Goal: Task Accomplishment & Management: Complete application form

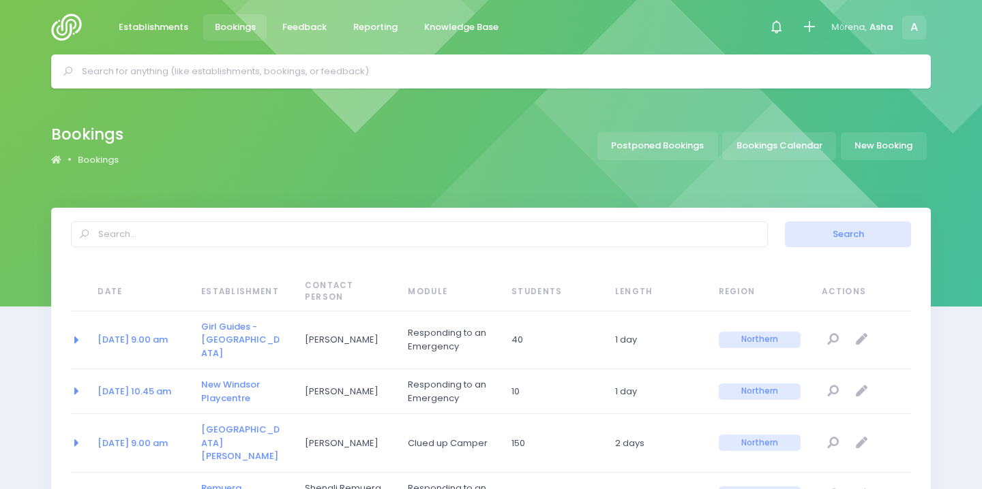
select select "20"
click at [873, 147] on link "New Booking" at bounding box center [884, 146] width 86 height 28
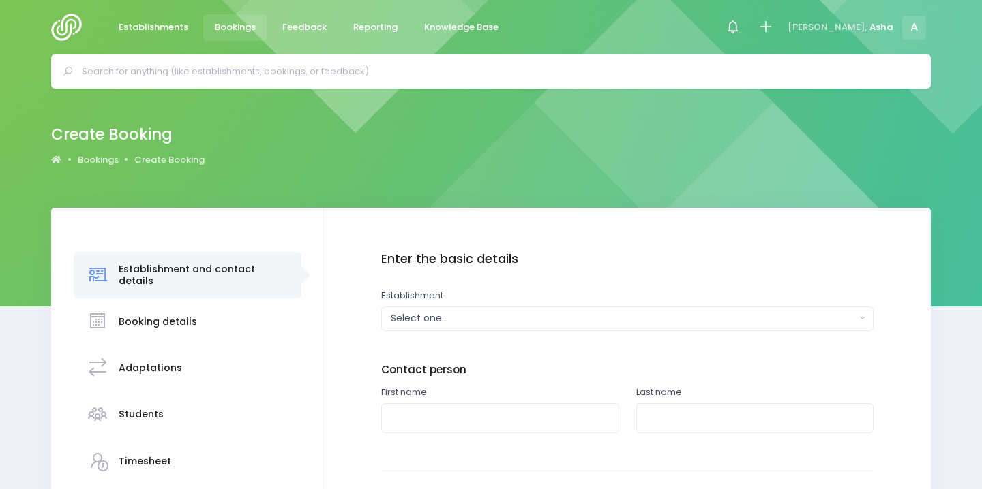
click at [267, 76] on input "text" at bounding box center [497, 71] width 830 height 20
type input "campbells bay"
click at [147, 33] on span "Establishments" at bounding box center [154, 27] width 70 height 14
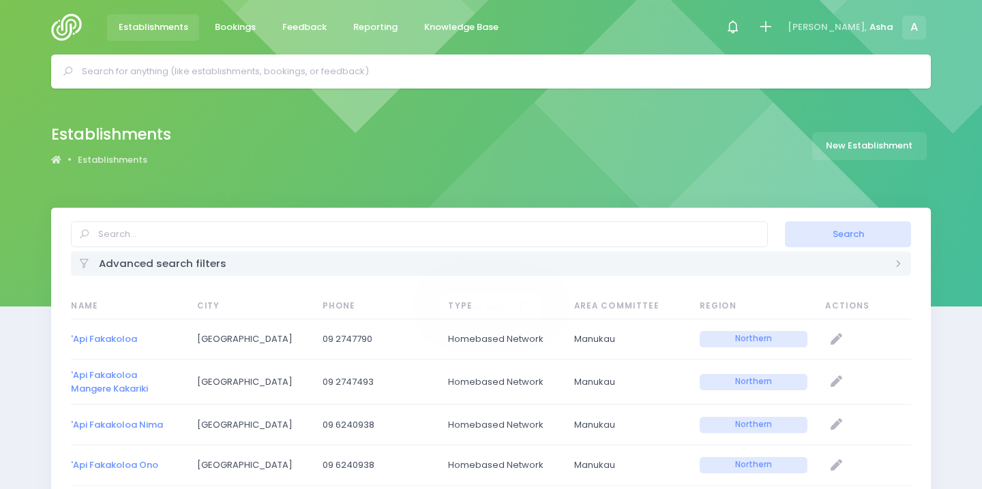
select select "20"
click at [171, 232] on input "text" at bounding box center [419, 235] width 697 height 26
type input "campbells"
click at [785, 222] on button "Search" at bounding box center [847, 235] width 125 height 26
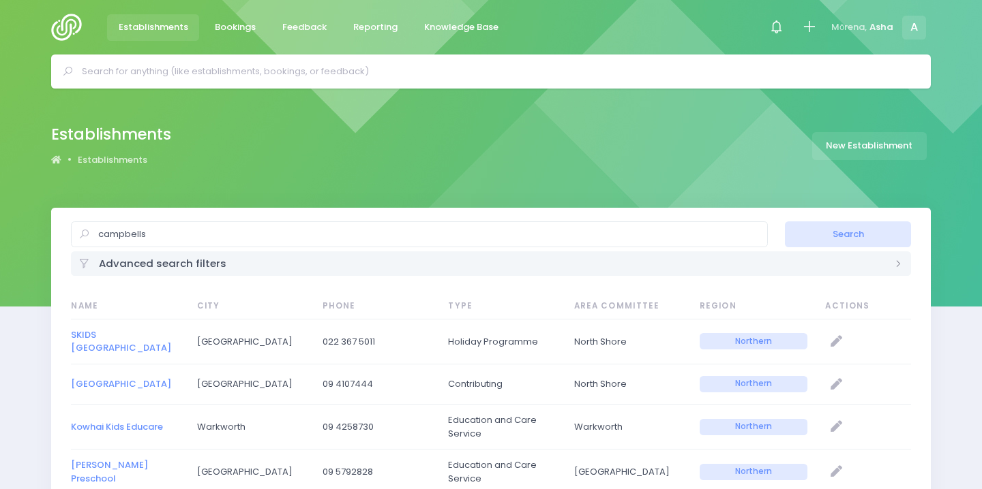
select select "20"
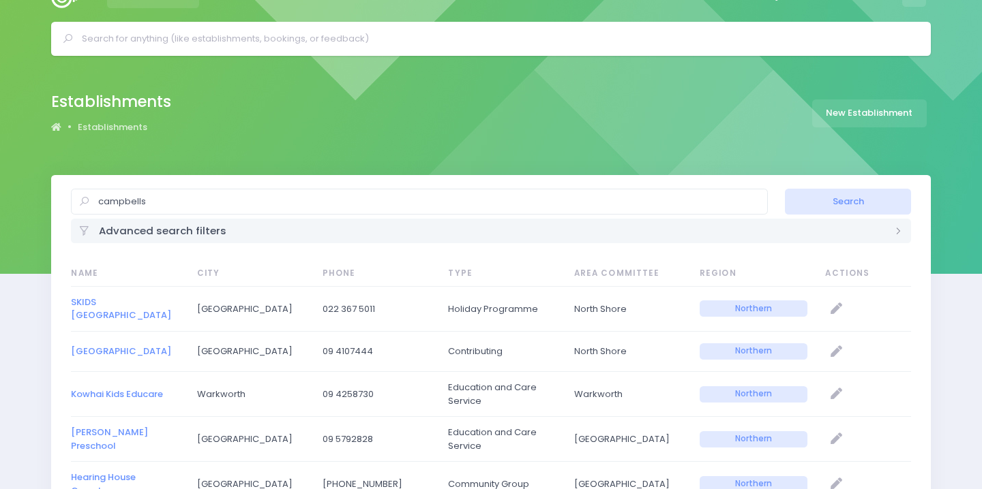
scroll to position [46, 0]
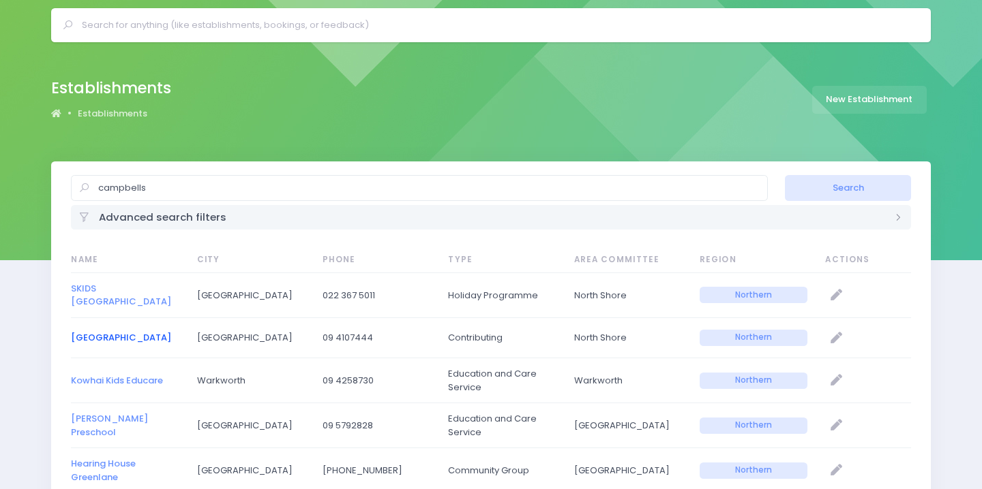
click at [163, 333] on link "Campbells Bay School" at bounding box center [121, 337] width 100 height 13
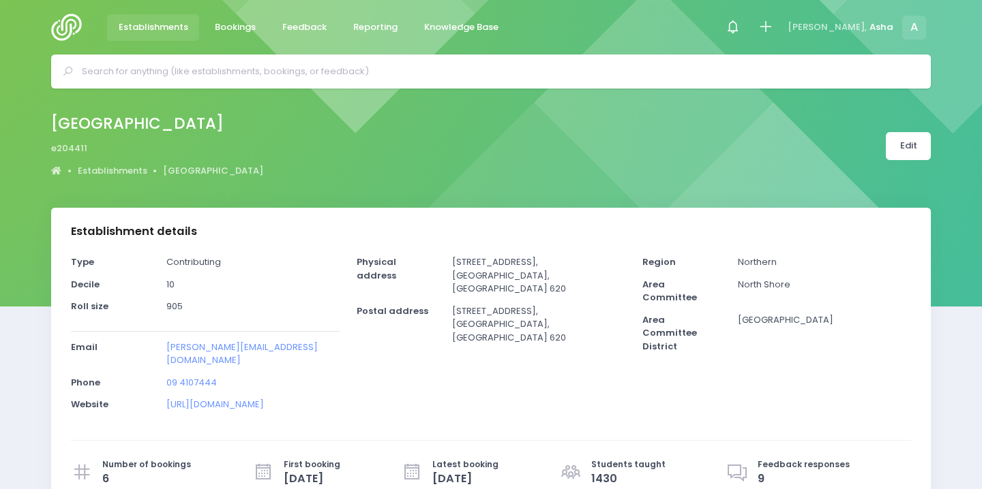
select select "5"
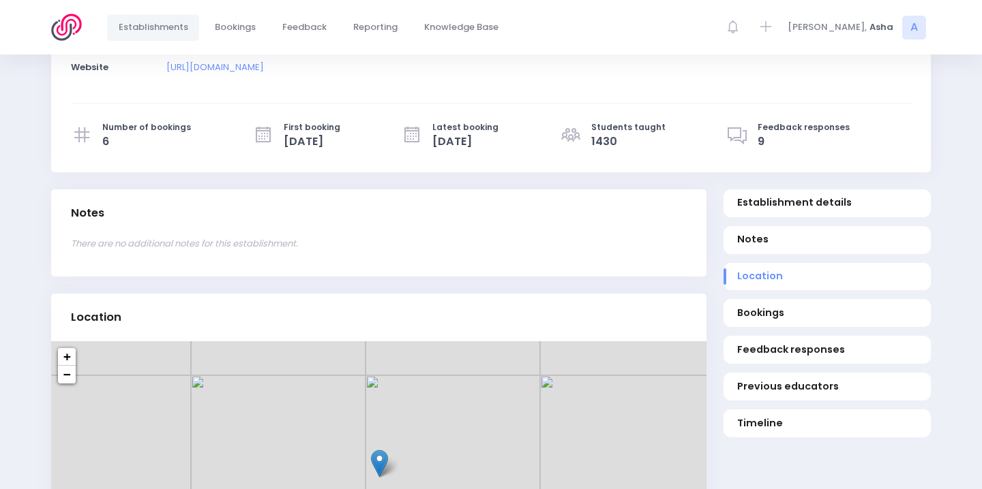
scroll to position [593, 0]
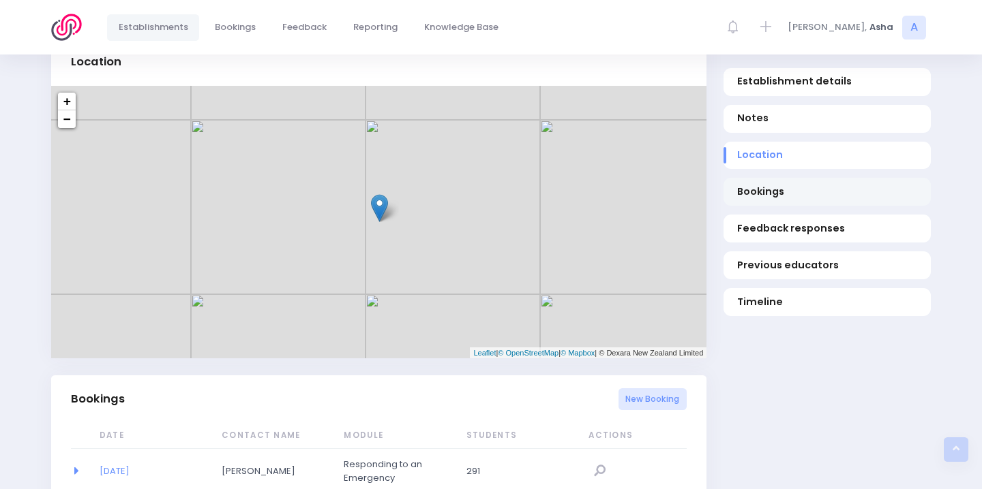
click at [759, 187] on span "Bookings" at bounding box center [827, 192] width 181 height 14
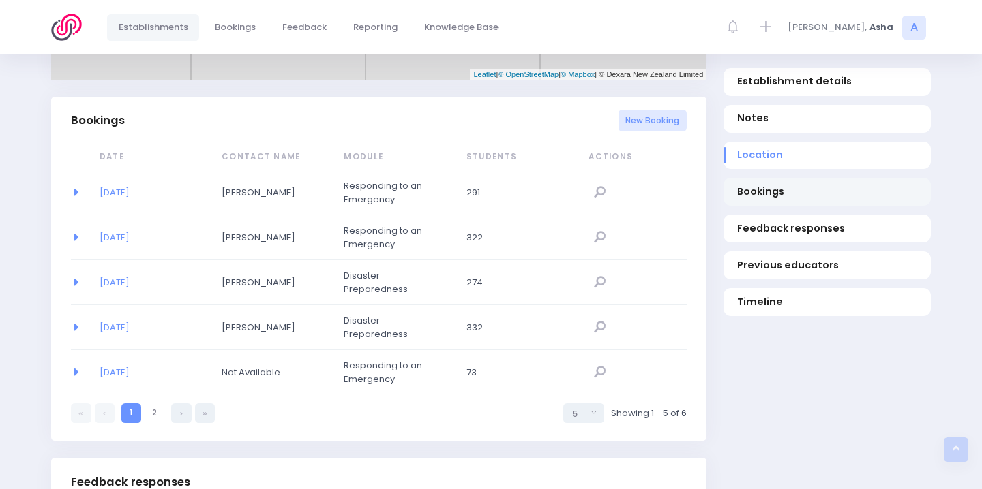
scroll to position [887, 0]
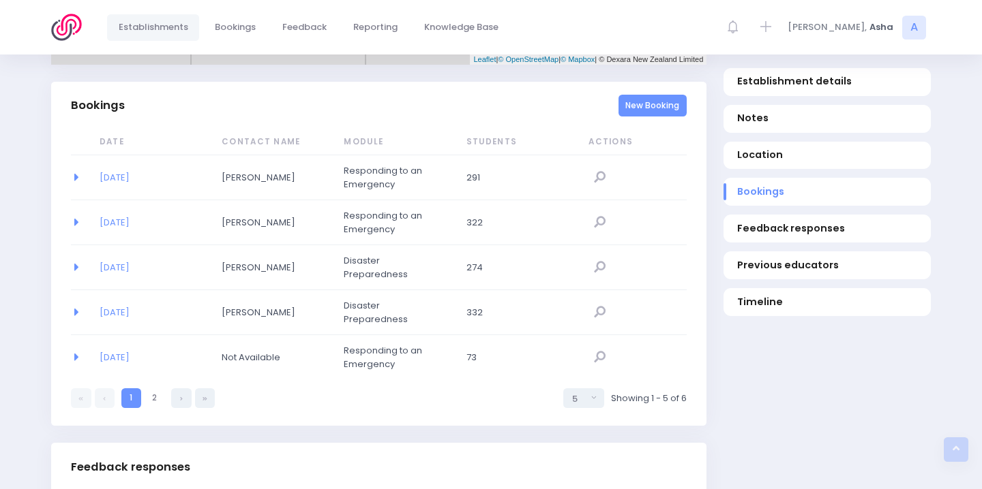
click at [651, 95] on link "New Booking" at bounding box center [652, 106] width 69 height 22
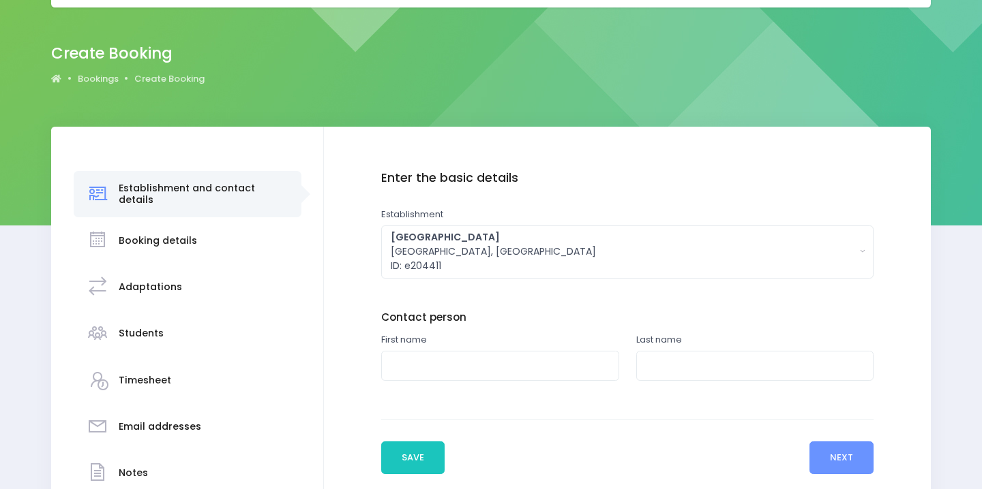
scroll to position [158, 0]
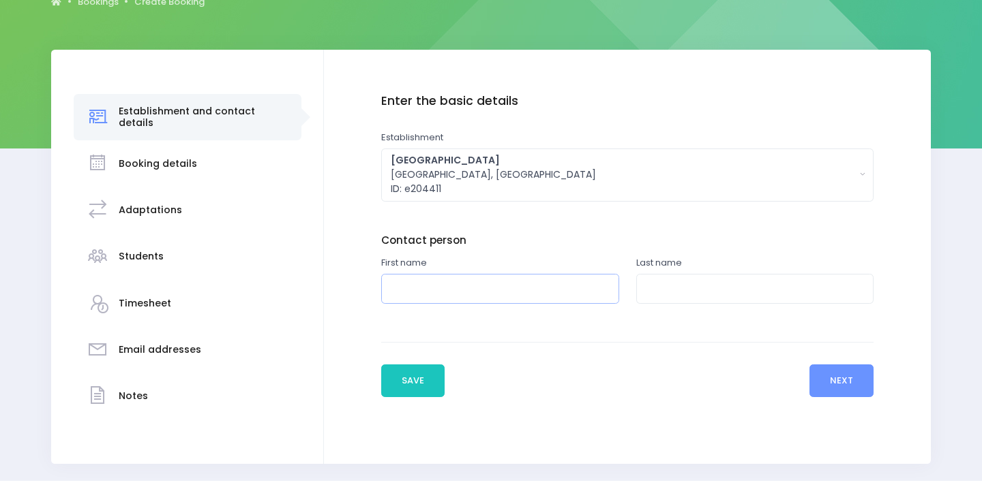
click at [491, 284] on input "text" at bounding box center [500, 289] width 238 height 31
type input "Sarah"
click at [685, 303] on input "text" at bounding box center [755, 289] width 238 height 31
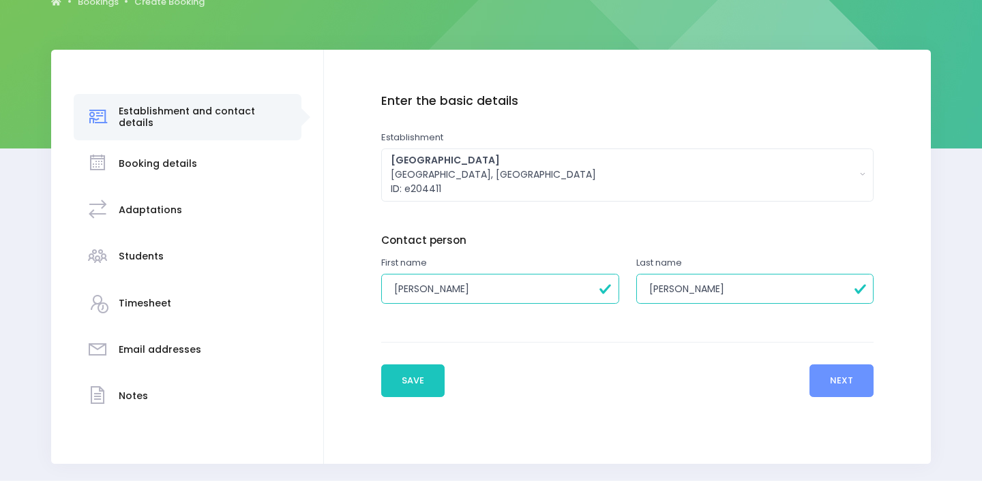
type input "Whitaker"
click at [826, 374] on button "Next" at bounding box center [841, 381] width 65 height 33
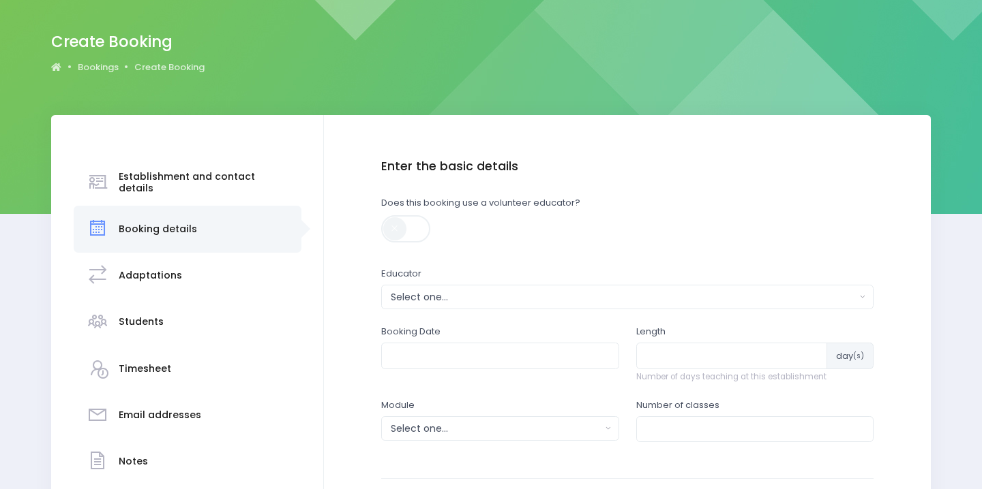
scroll to position [192, 0]
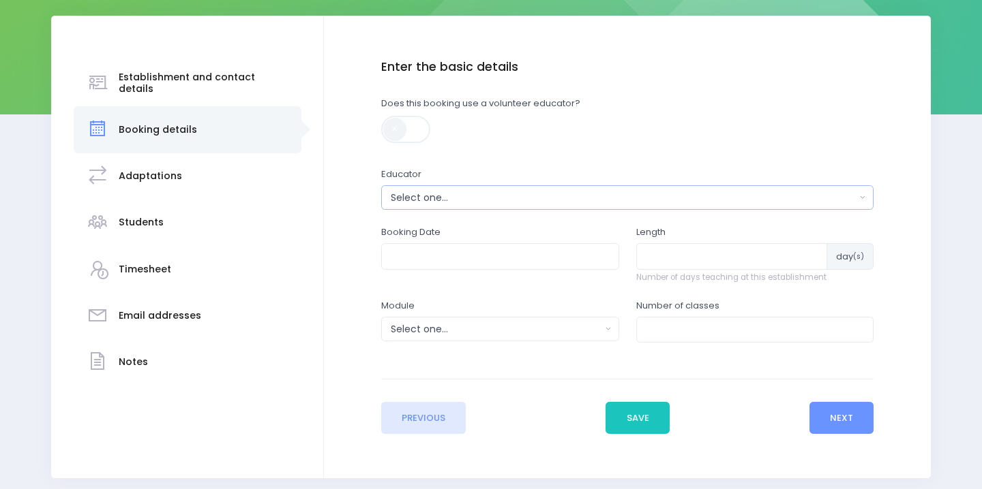
click at [681, 188] on button "Select one..." at bounding box center [627, 197] width 493 height 25
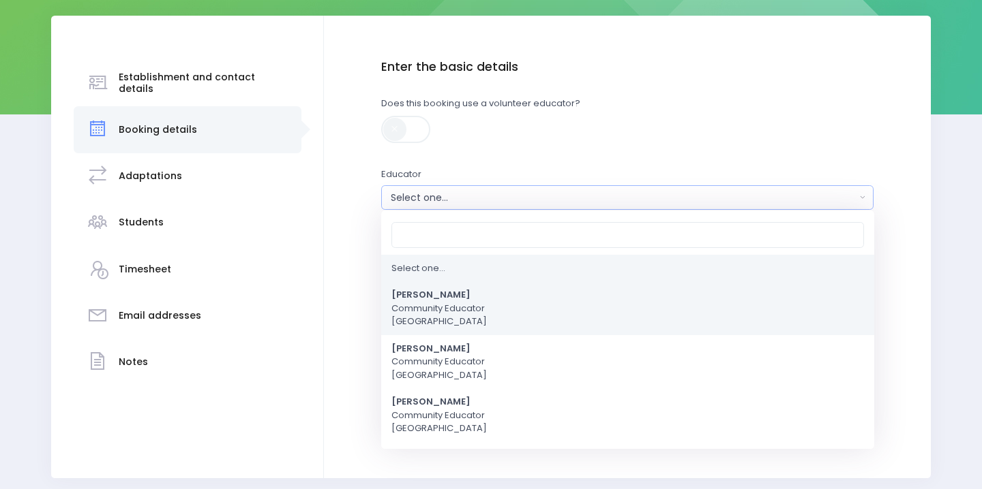
click at [594, 309] on link "Asha Bogdanowicz Community Educator Northern Region" at bounding box center [627, 309] width 493 height 54
select select "321315"
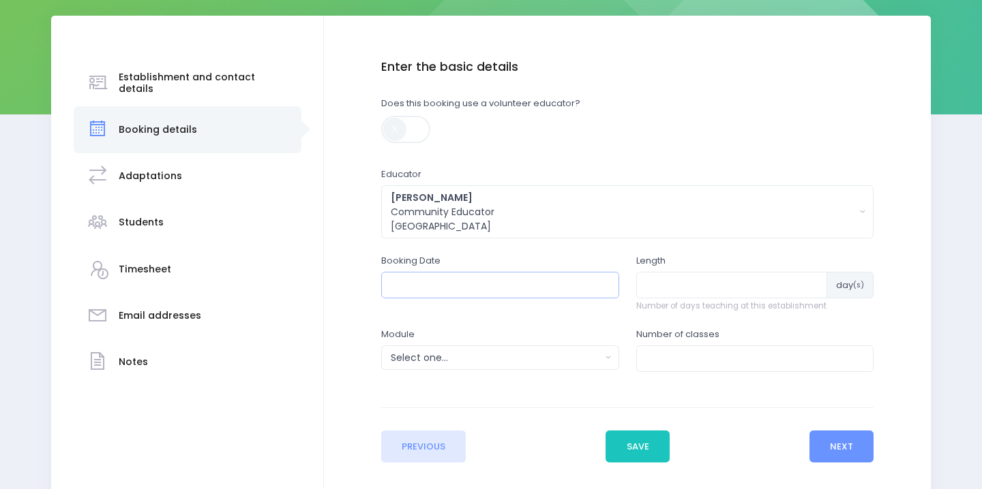
click at [490, 281] on input "text" at bounding box center [500, 285] width 238 height 26
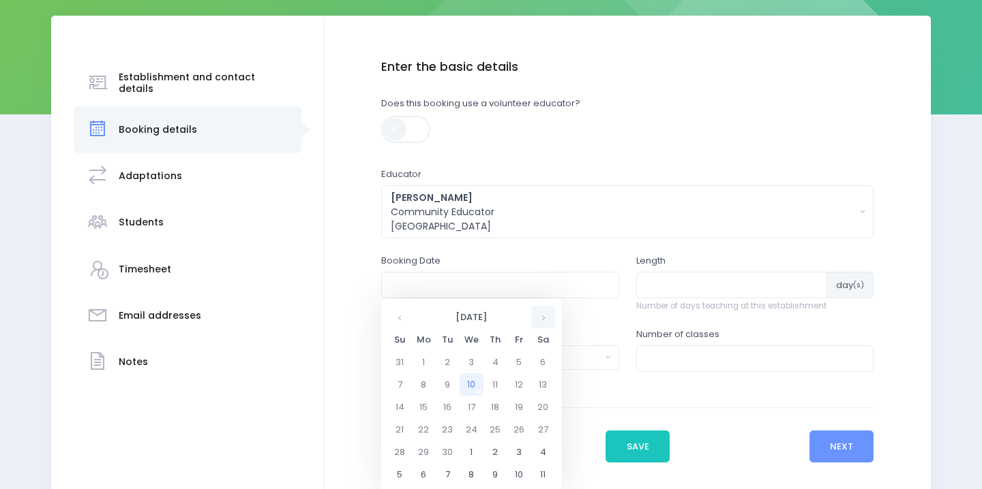
click at [547, 318] on th at bounding box center [543, 317] width 24 height 22
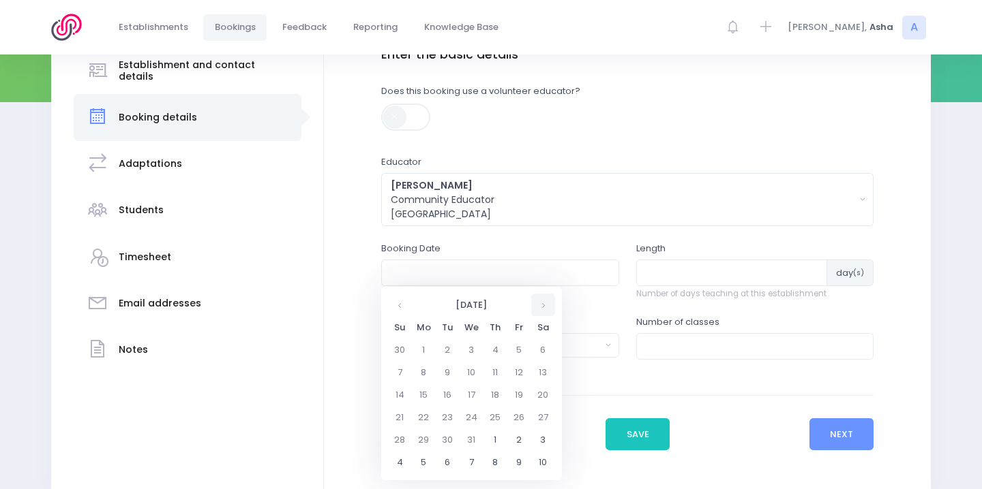
scroll to position [207, 0]
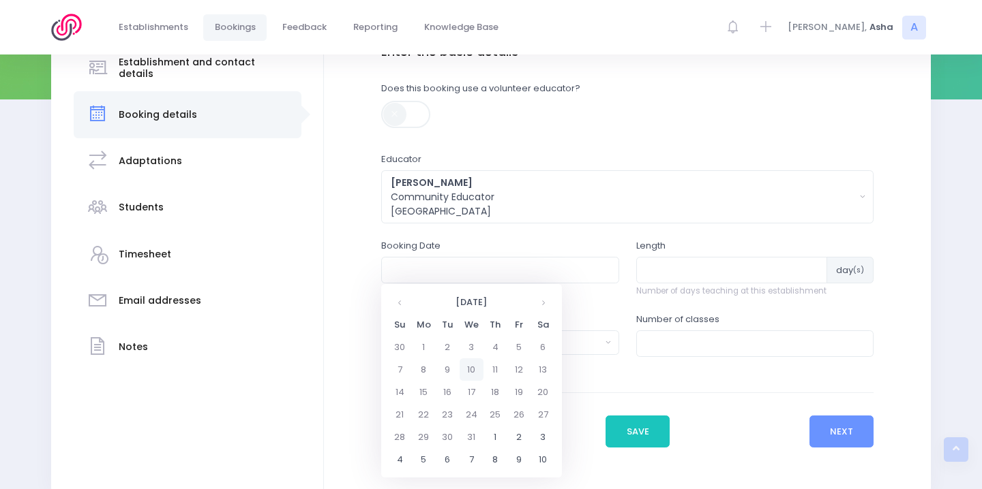
click at [466, 370] on td "10" at bounding box center [471, 370] width 24 height 22
click at [507, 366] on span "10" at bounding box center [512, 367] width 24 height 18
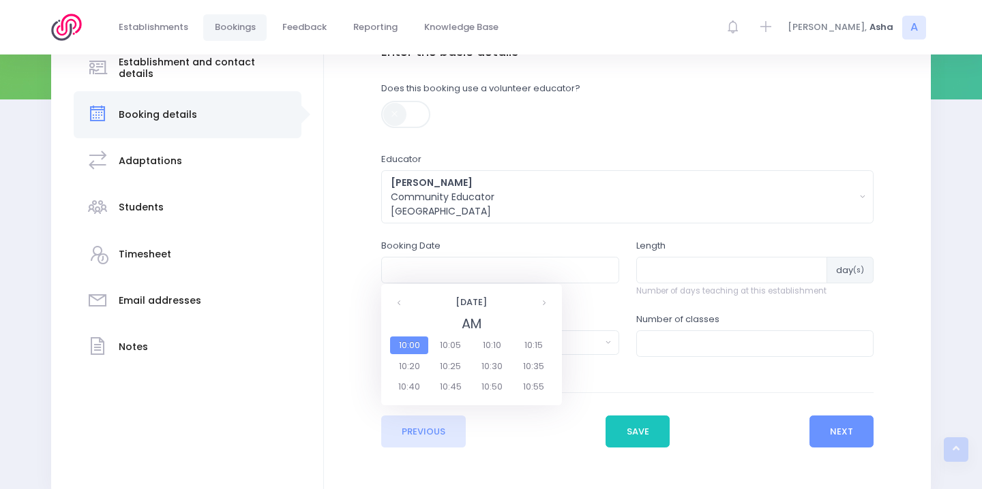
click at [410, 343] on span "10:00" at bounding box center [409, 346] width 38 height 18
type input "10/12/2025 10:00 AM"
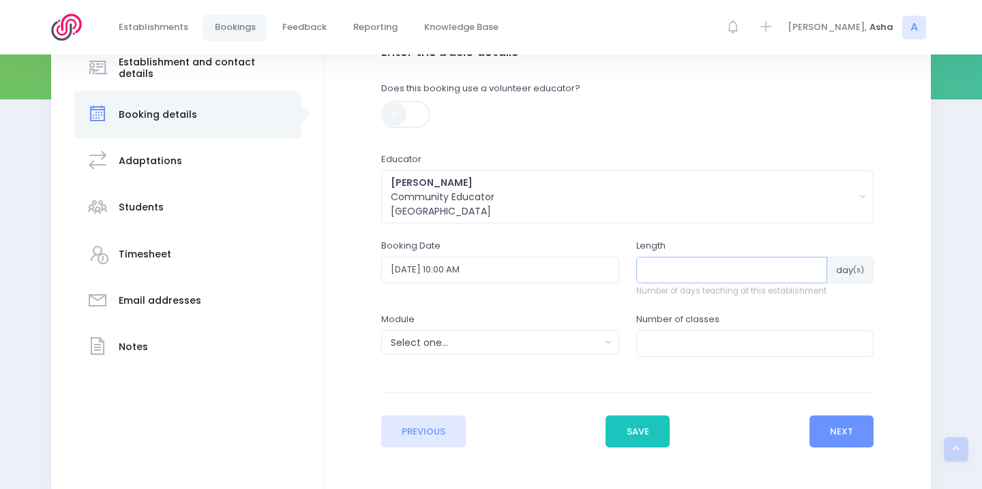
click at [690, 277] on input "number" at bounding box center [732, 270] width 192 height 26
type input "2"
click at [582, 327] on div "Module Select one... Clued up Camper Community Education Community Education - …" at bounding box center [500, 334] width 238 height 42
click at [583, 343] on div "Select one..." at bounding box center [496, 343] width 210 height 14
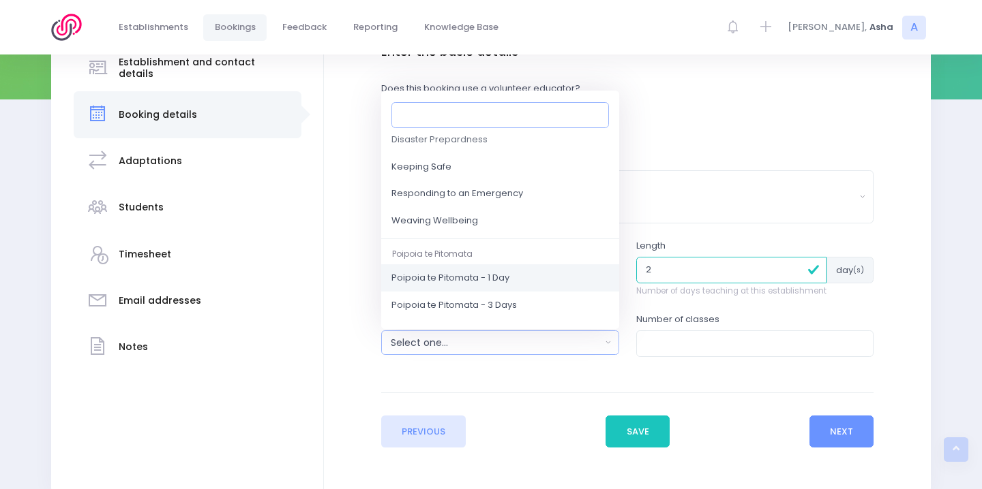
scroll to position [188, 0]
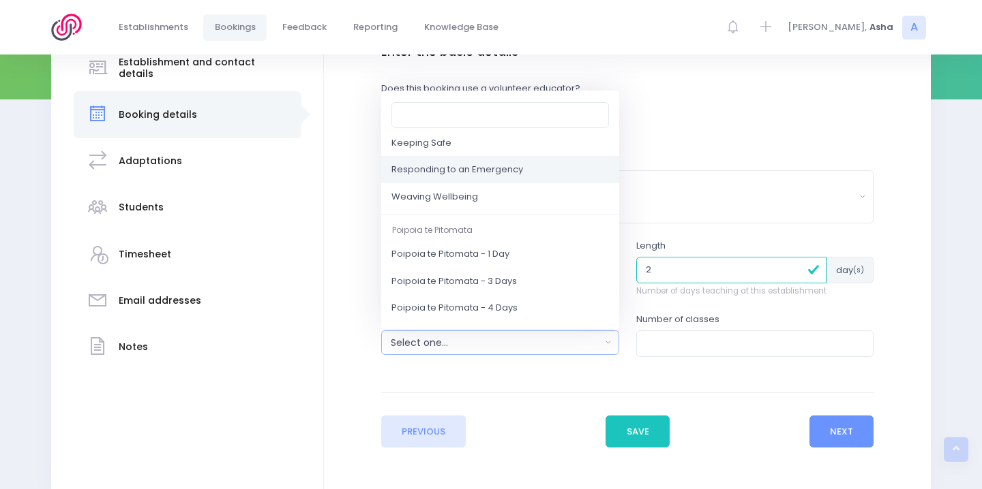
click at [507, 179] on link "Responding to an Emergency" at bounding box center [500, 170] width 238 height 27
select select "Responding to an Emergency"
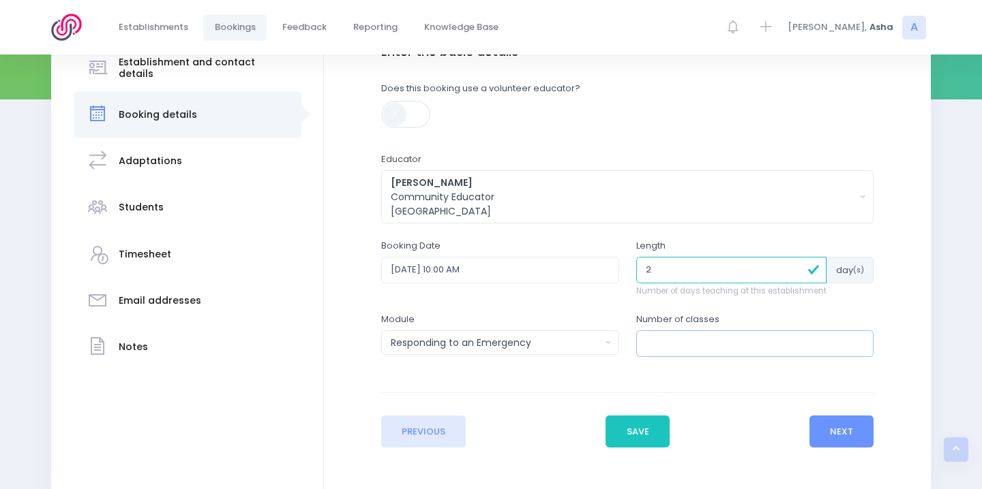
click at [703, 352] on input "number" at bounding box center [755, 344] width 238 height 26
type input "6"
click at [818, 423] on button "Next" at bounding box center [841, 432] width 65 height 33
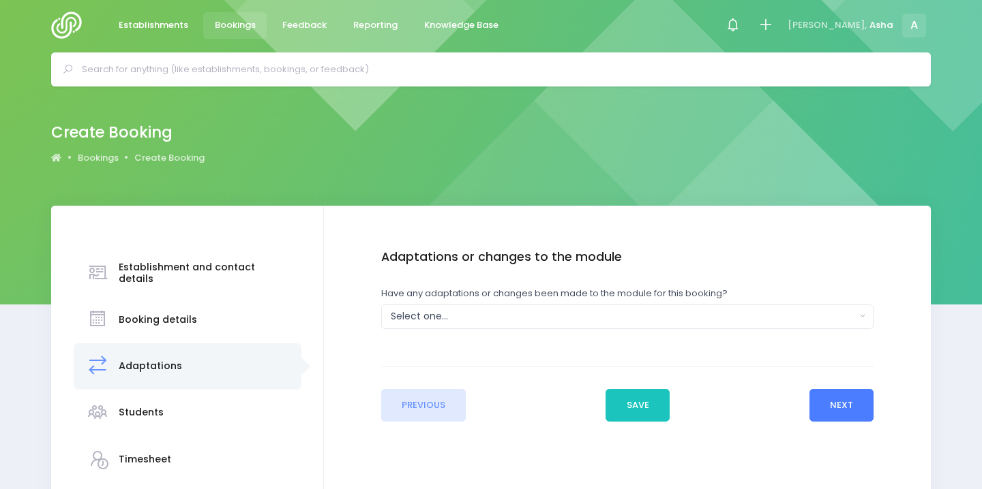
click at [833, 405] on button "Next" at bounding box center [841, 405] width 65 height 33
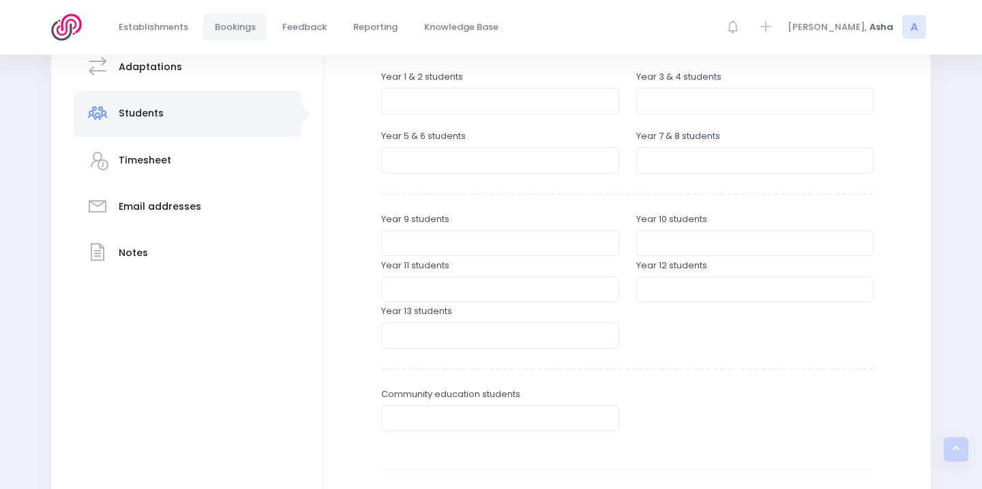
scroll to position [298, 0]
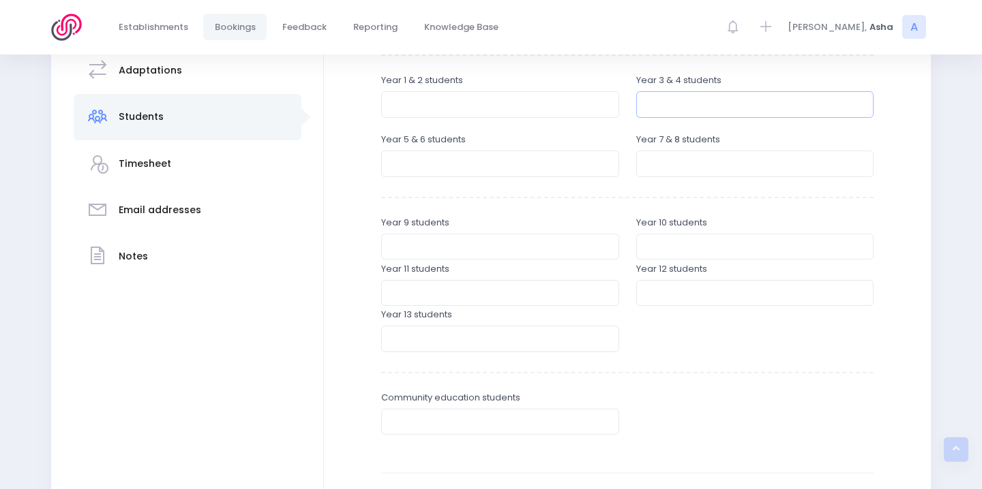
click at [699, 95] on input "number" at bounding box center [755, 104] width 238 height 26
type input "142"
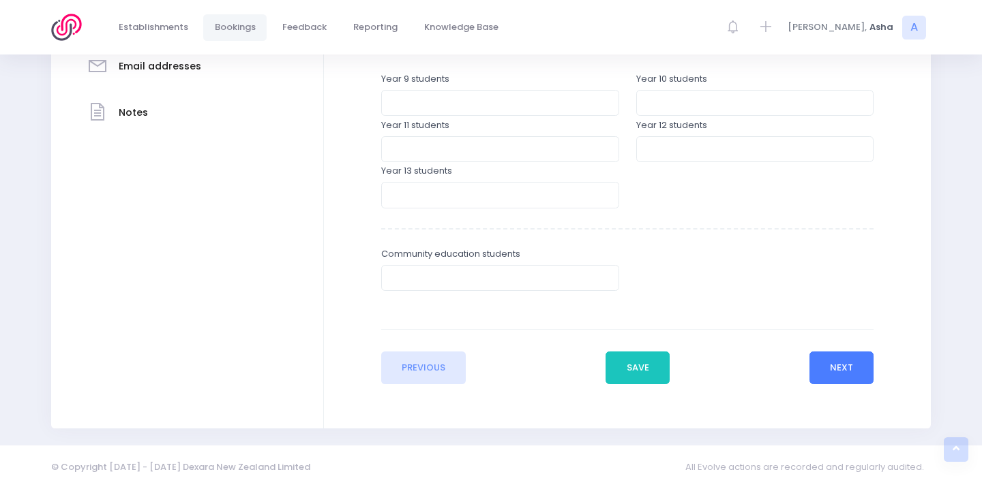
click at [864, 361] on button "Next" at bounding box center [841, 368] width 65 height 33
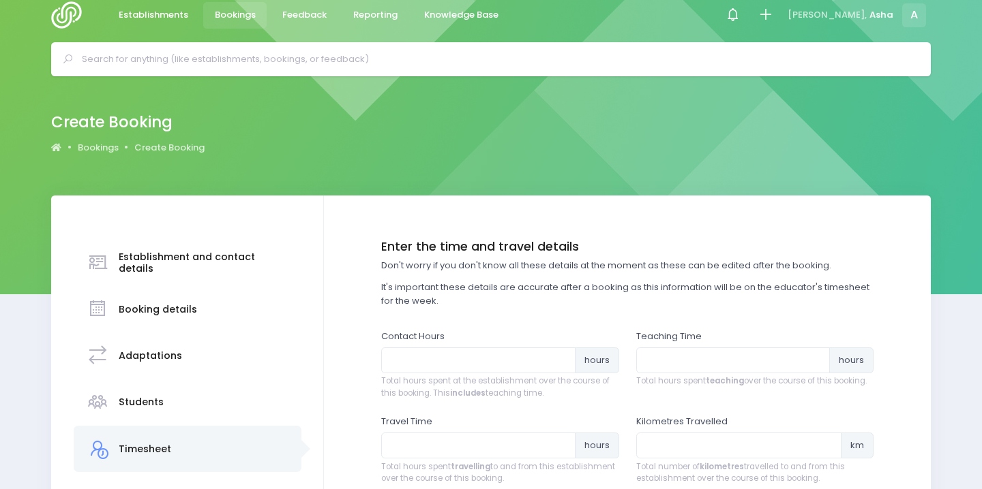
scroll to position [0, 0]
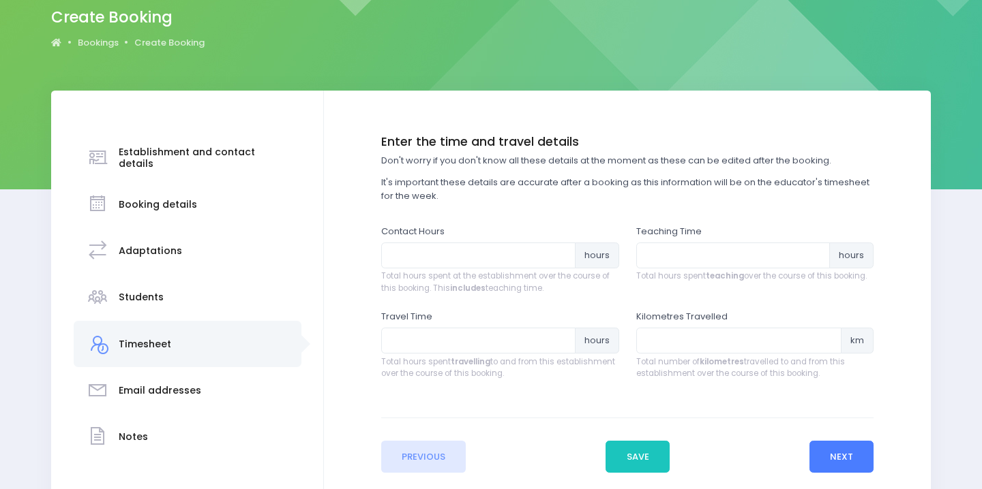
click at [852, 467] on button "Next" at bounding box center [841, 457] width 65 height 33
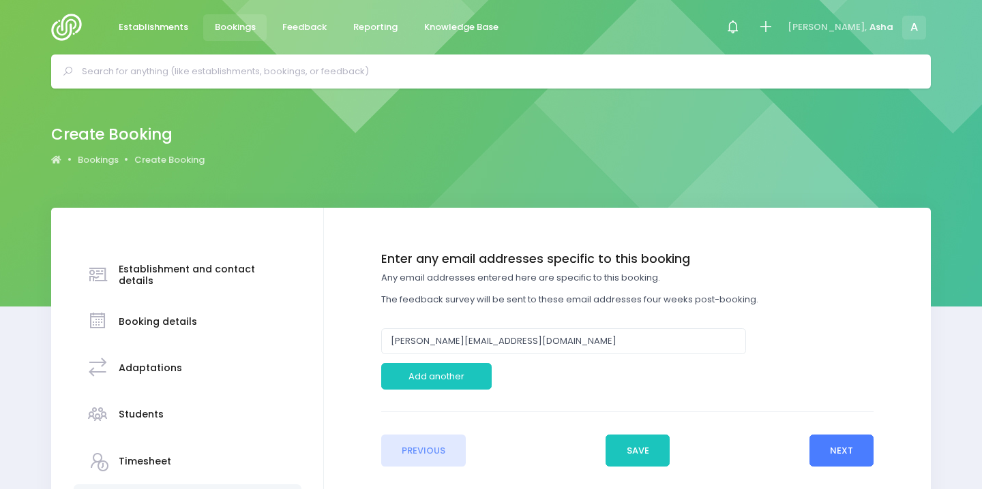
scroll to position [1, 0]
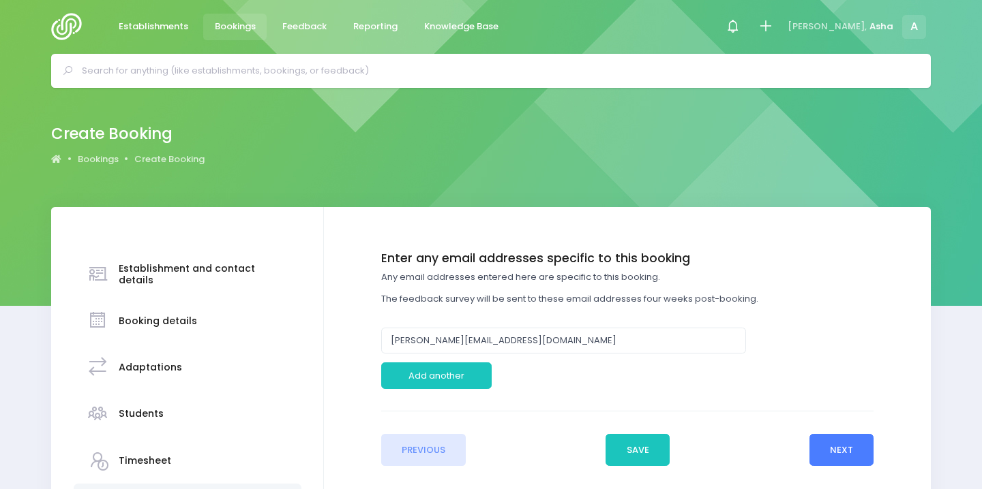
click at [856, 451] on button "Next" at bounding box center [841, 450] width 65 height 33
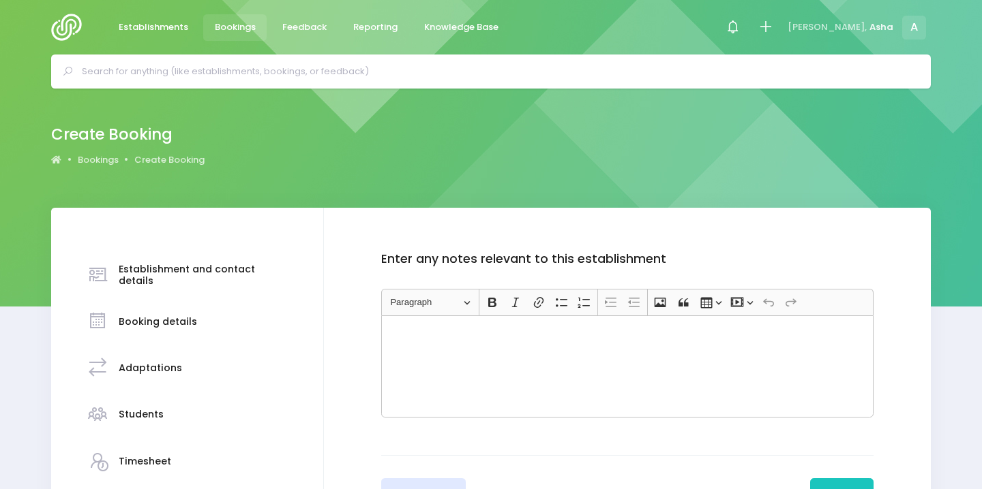
scroll to position [114, 0]
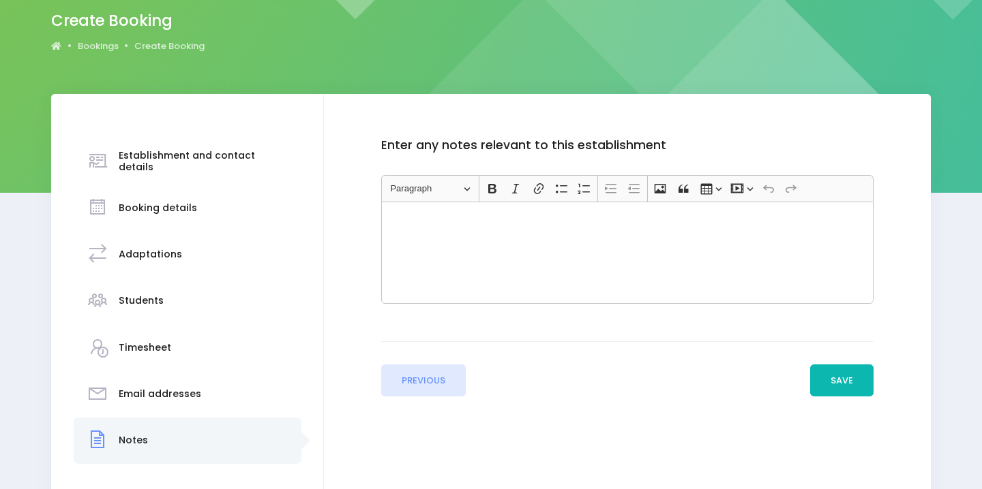
click at [841, 382] on button "Save" at bounding box center [842, 381] width 64 height 33
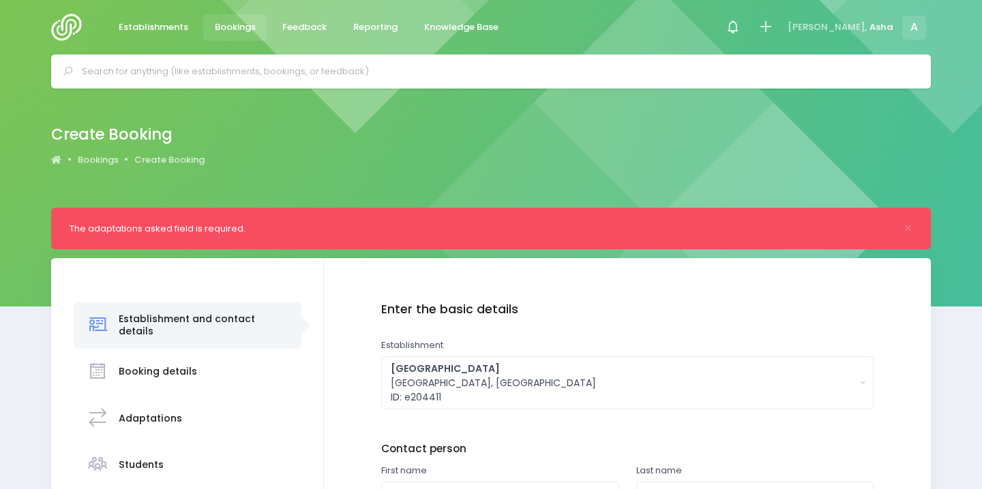
scroll to position [244, 0]
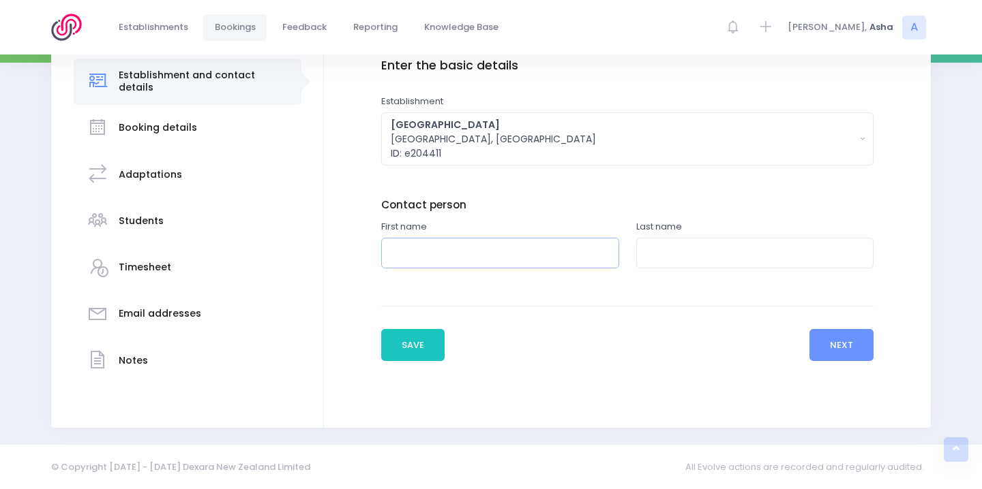
click at [589, 265] on input "text" at bounding box center [500, 253] width 238 height 31
type input "Asha"
type input "Matsuyama Bogdanowicz"
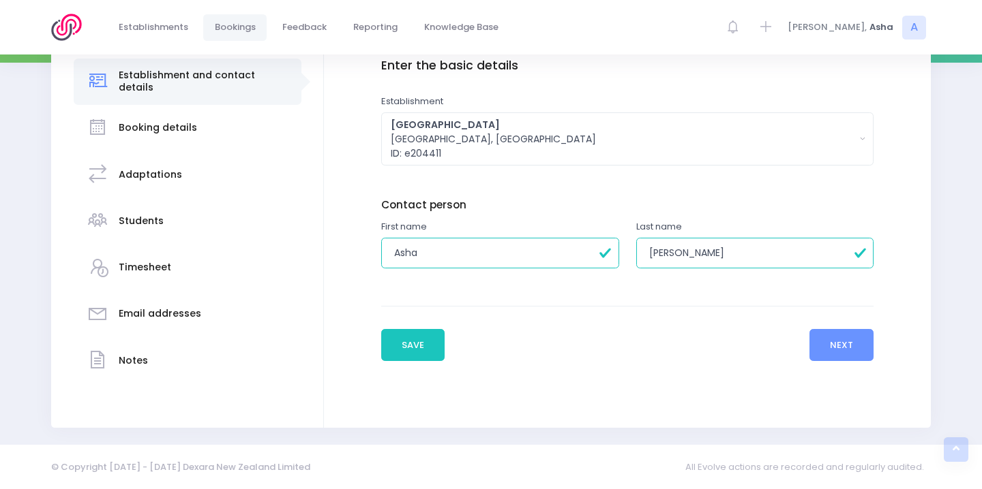
click at [550, 256] on input "Asha" at bounding box center [500, 253] width 238 height 31
drag, startPoint x: 437, startPoint y: 255, endPoint x: 194, endPoint y: 240, distance: 243.8
click at [194, 241] on div "Establishment and contact details Booking details Adaptations" at bounding box center [490, 221] width 879 height 414
type input "Sarah"
drag, startPoint x: 798, startPoint y: 262, endPoint x: 585, endPoint y: 238, distance: 214.7
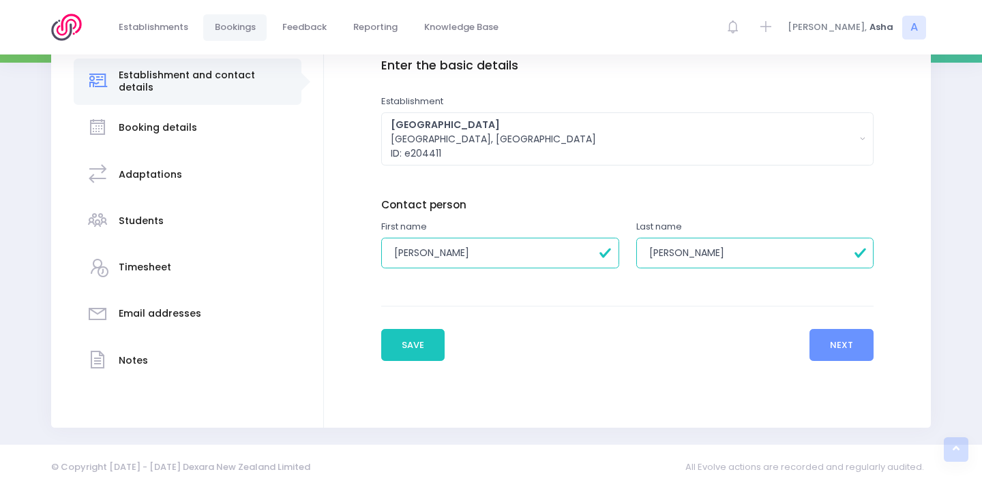
click at [585, 239] on div "First name Sarah Last name Matsuyama Bogdanowicz" at bounding box center [627, 251] width 510 height 63
type input "Whitaker"
click at [843, 342] on button "Next" at bounding box center [841, 345] width 65 height 33
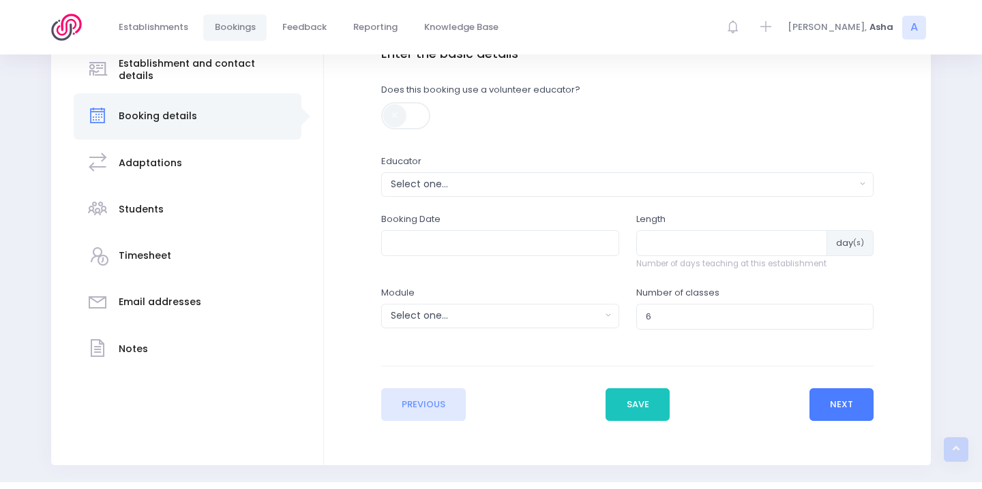
scroll to position [293, 0]
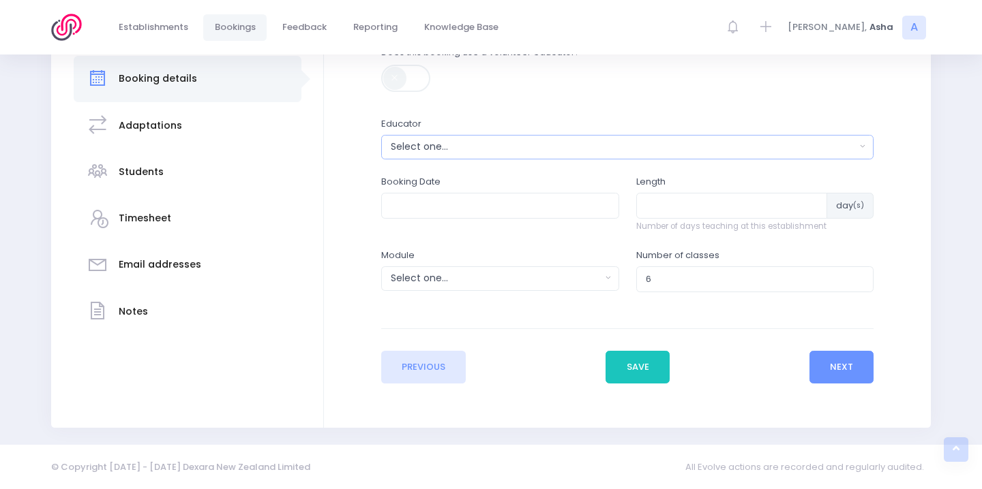
click at [534, 151] on div "Select one..." at bounding box center [623, 147] width 465 height 14
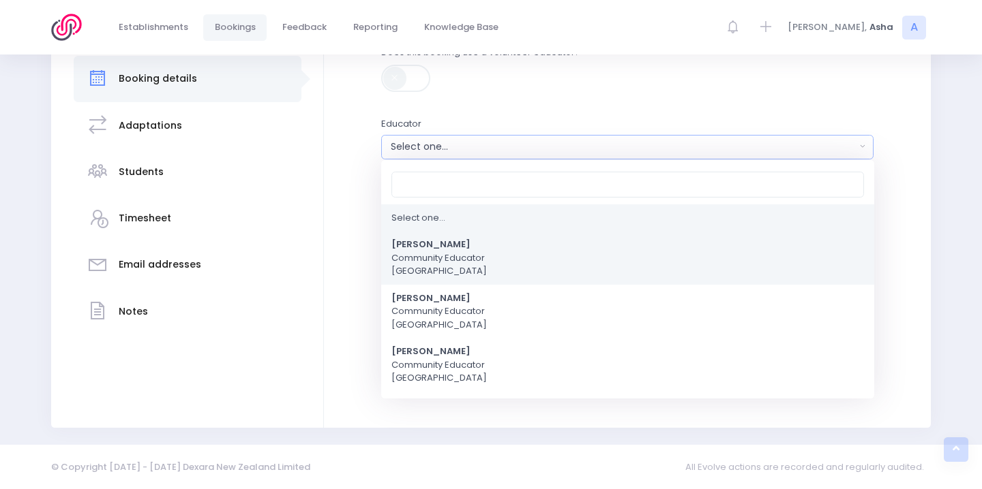
click at [499, 237] on link "Asha Bogdanowicz Community Educator Northern Region" at bounding box center [627, 258] width 493 height 54
select select "321315"
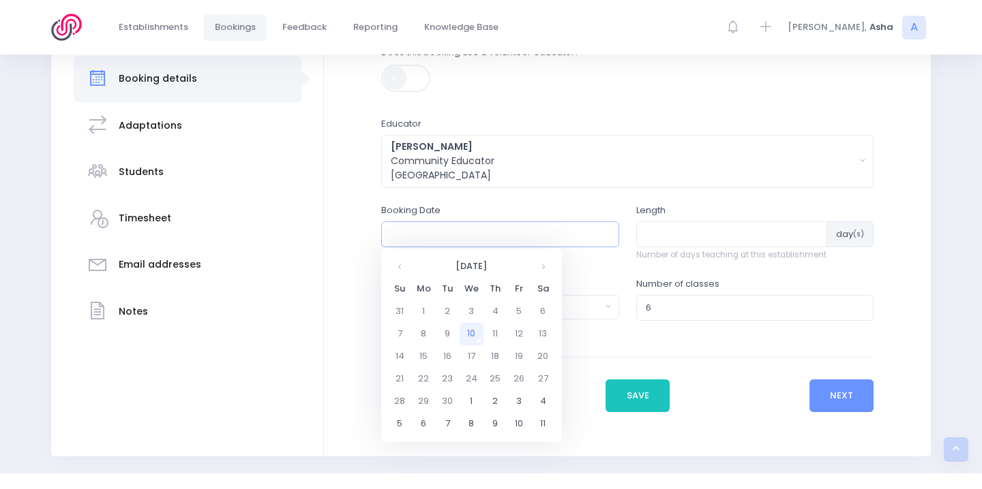
click at [481, 230] on input "text" at bounding box center [500, 235] width 238 height 26
click at [535, 267] on th at bounding box center [543, 267] width 24 height 22
click at [466, 337] on td "10" at bounding box center [471, 334] width 24 height 22
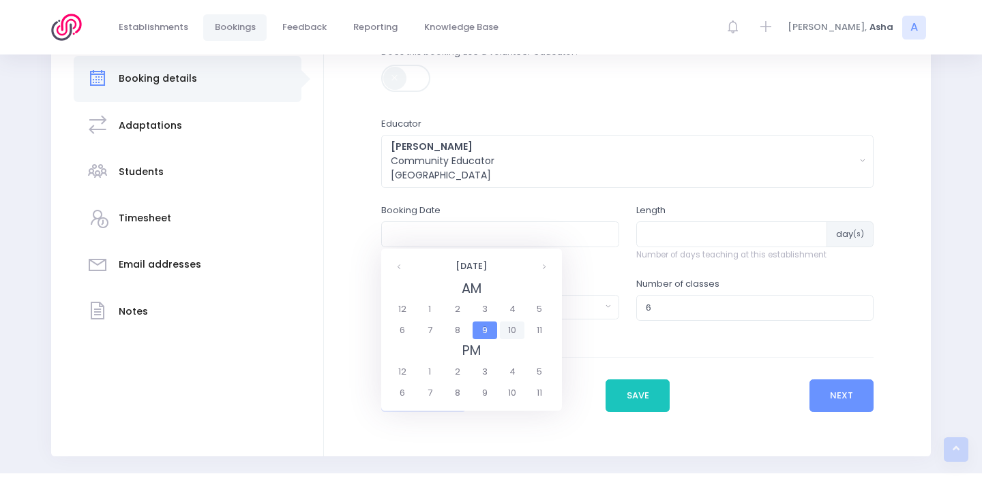
click at [504, 329] on span "10" at bounding box center [512, 331] width 24 height 18
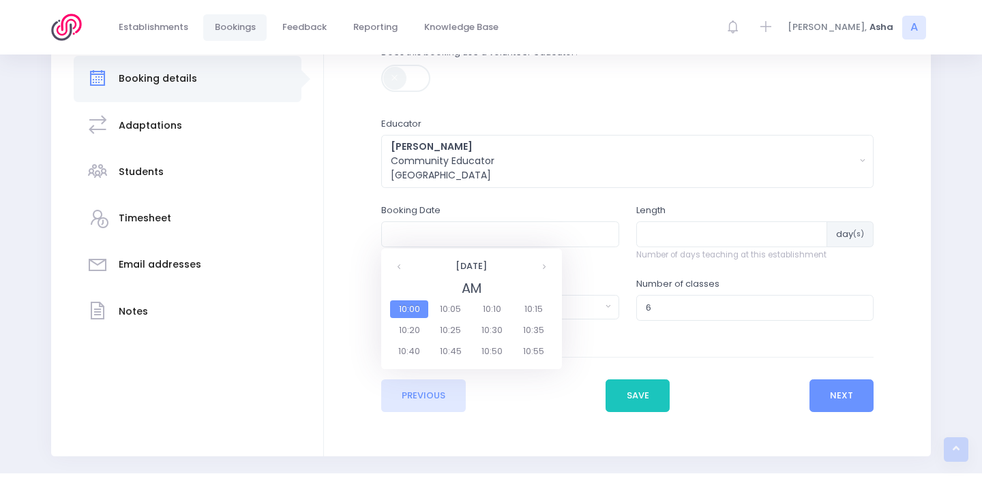
click at [424, 307] on span "10:00" at bounding box center [409, 310] width 38 height 18
type input "10/12/2025 10:00 AM"
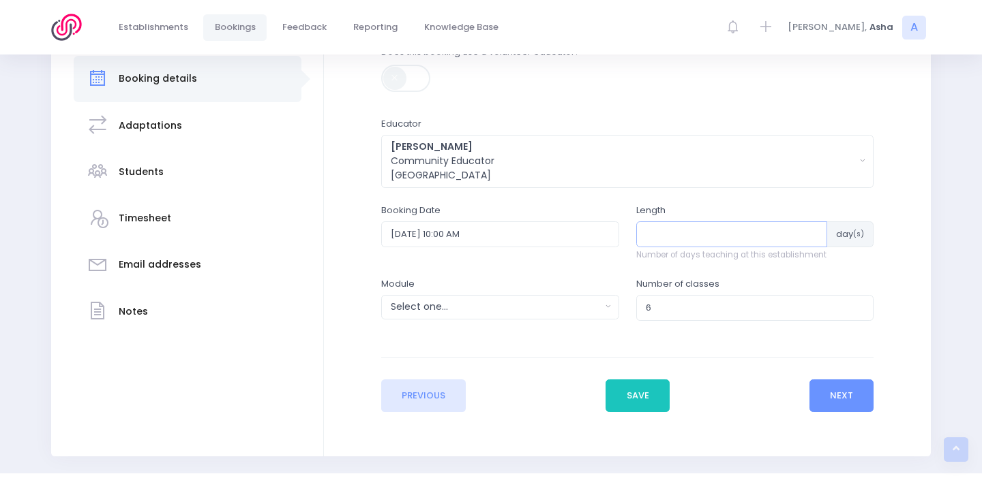
click at [705, 239] on input "number" at bounding box center [732, 235] width 192 height 26
type input "2"
click at [587, 311] on div "Select one..." at bounding box center [496, 307] width 210 height 14
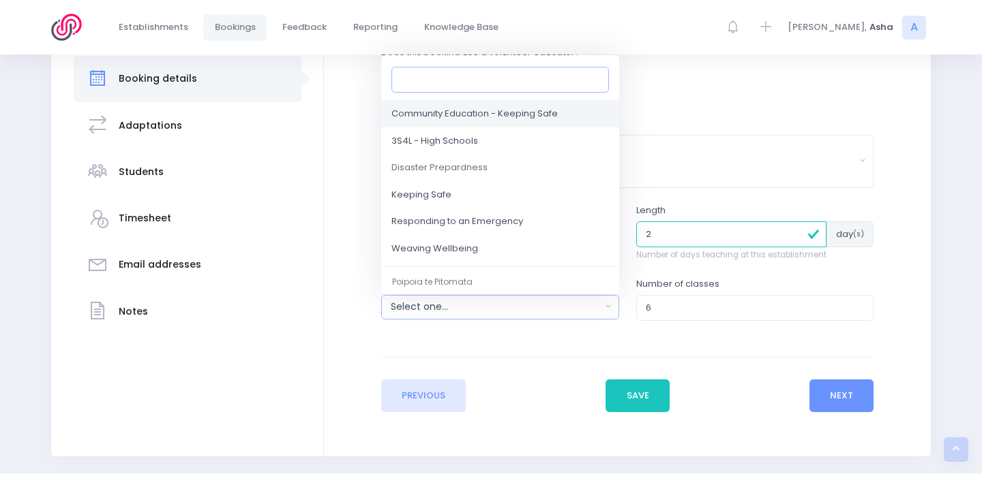
scroll to position [167, 0]
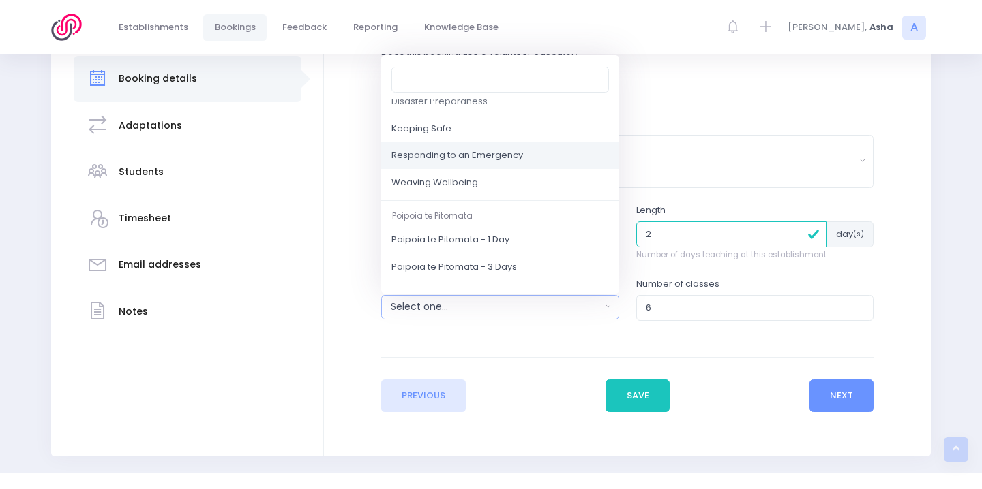
click at [512, 162] on link "Responding to an Emergency" at bounding box center [500, 155] width 238 height 27
select select "Responding to an Emergency"
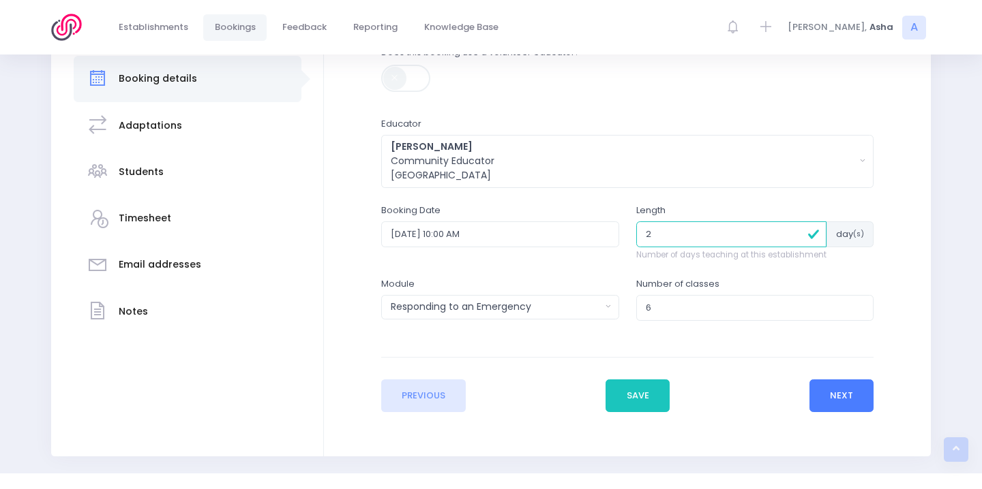
click at [834, 393] on button "Next" at bounding box center [841, 396] width 65 height 33
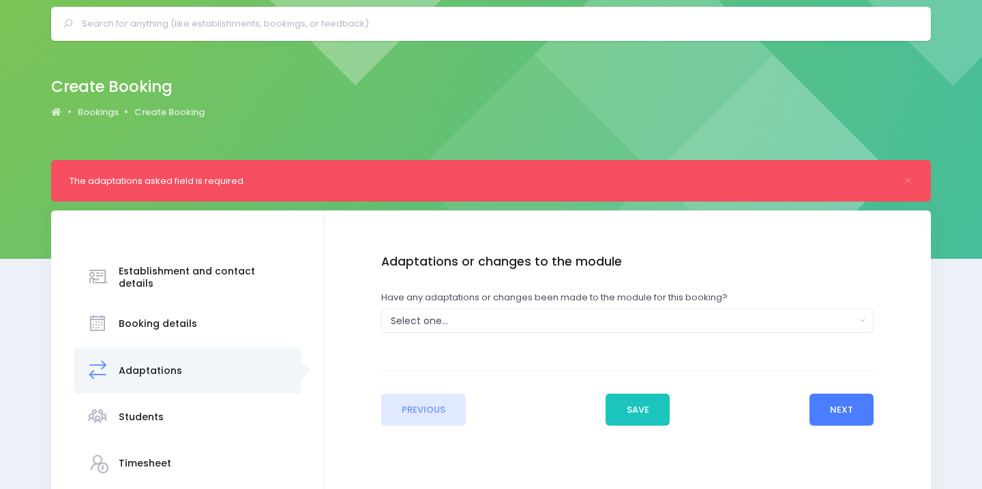
scroll to position [0, 0]
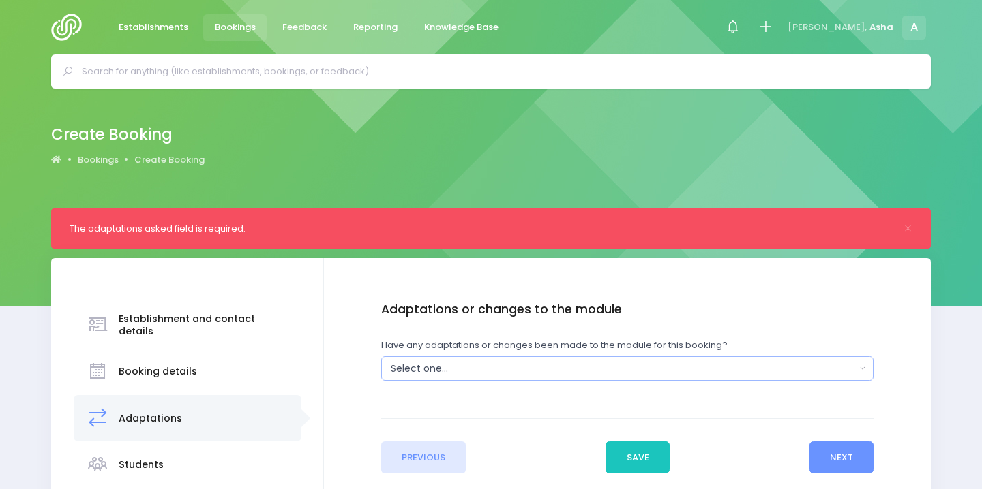
click at [805, 363] on div "Select one..." at bounding box center [623, 369] width 465 height 14
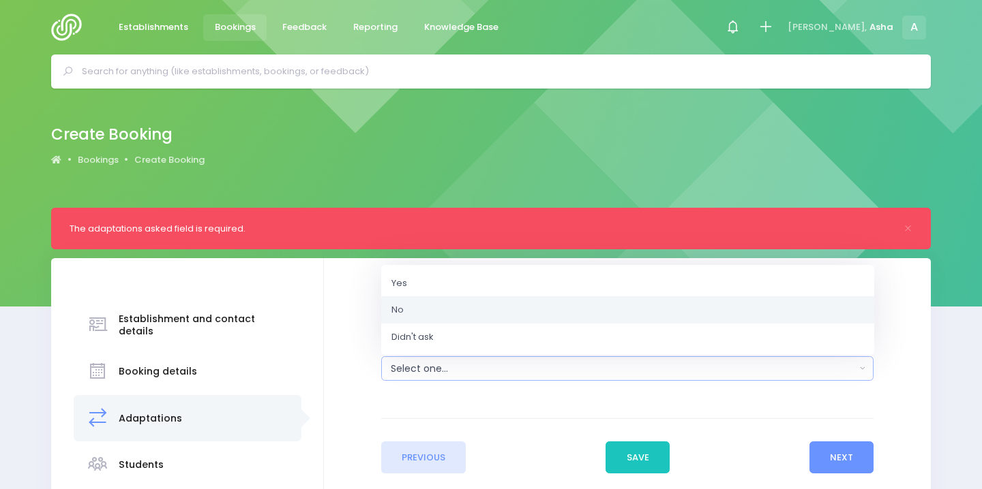
click at [726, 309] on link "No" at bounding box center [627, 310] width 493 height 27
select select "No"
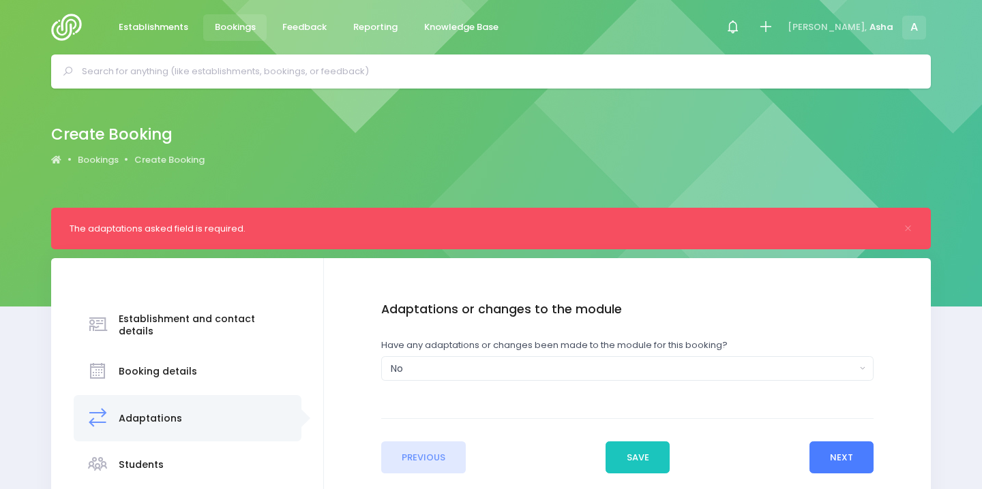
click at [824, 456] on button "Next" at bounding box center [841, 458] width 65 height 33
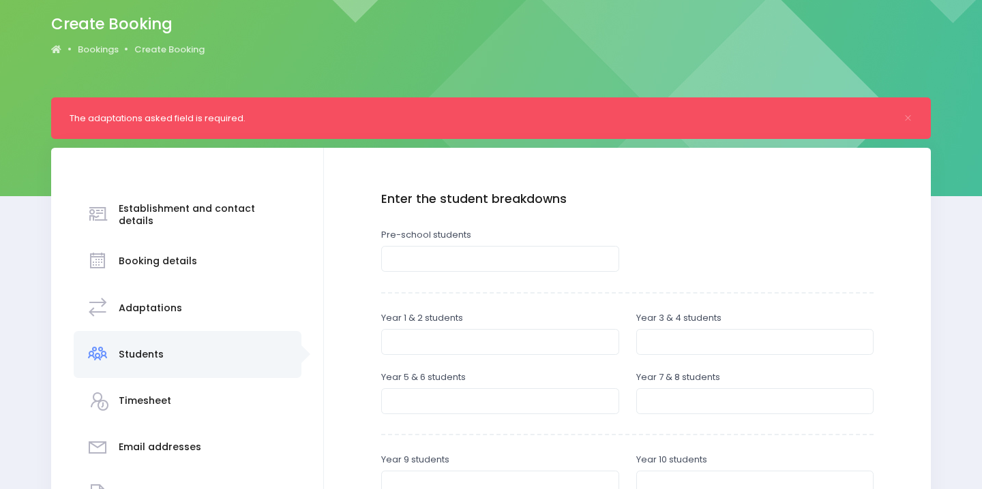
scroll to position [259, 0]
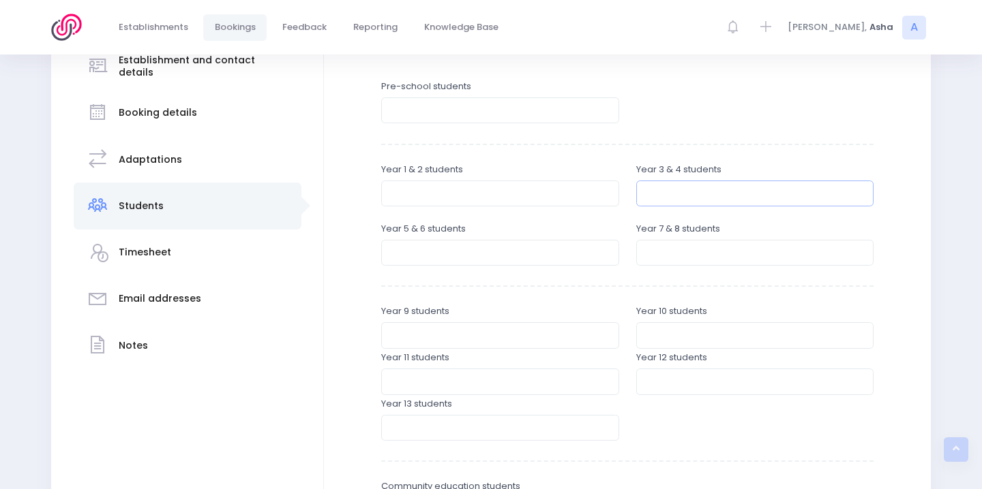
click at [720, 196] on input "number" at bounding box center [755, 194] width 238 height 26
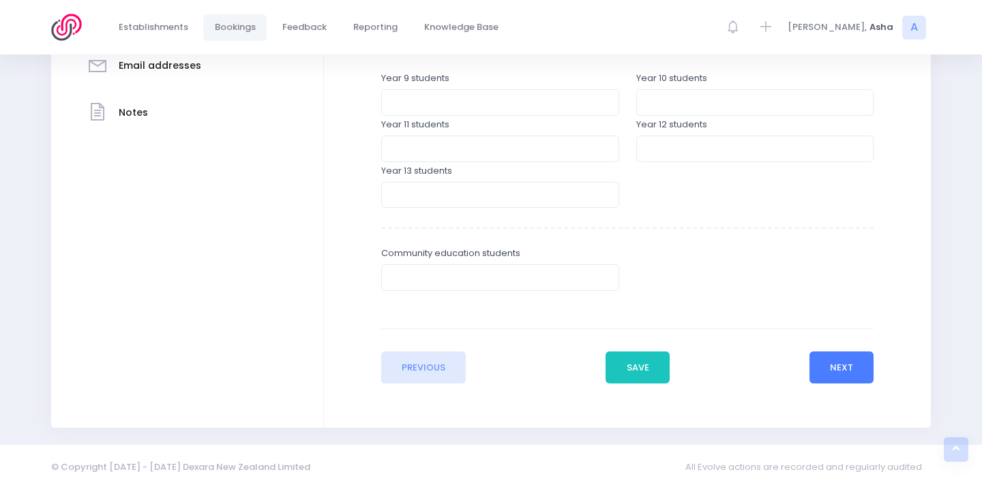
type input "142"
click at [830, 366] on button "Next" at bounding box center [841, 368] width 65 height 33
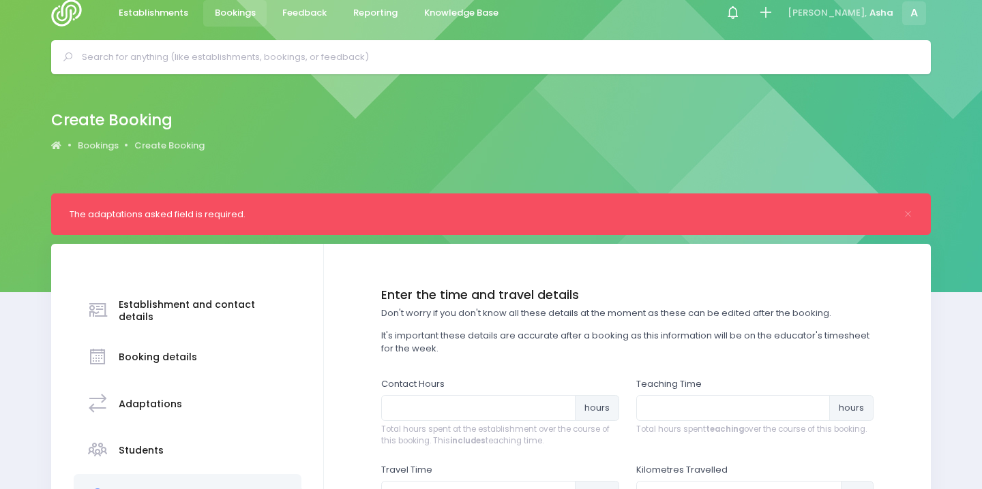
scroll to position [0, 0]
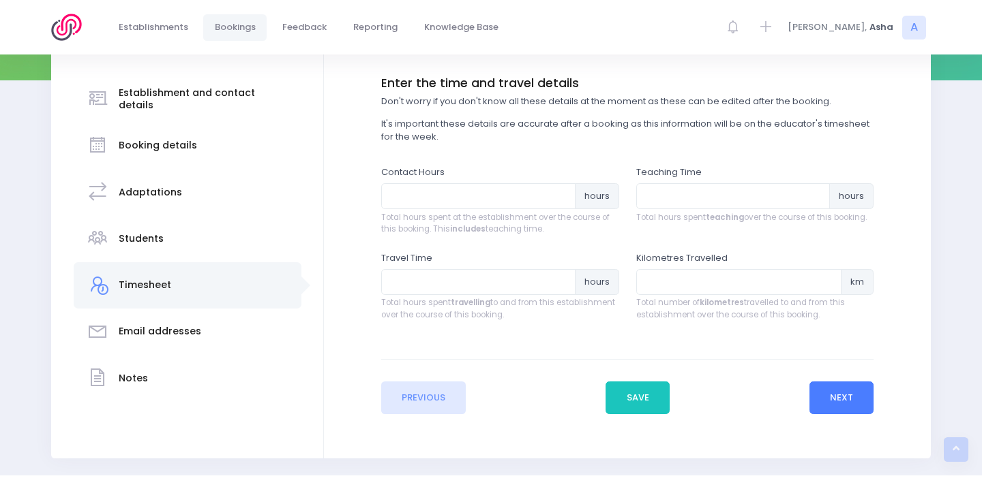
click at [837, 402] on button "Next" at bounding box center [841, 398] width 65 height 33
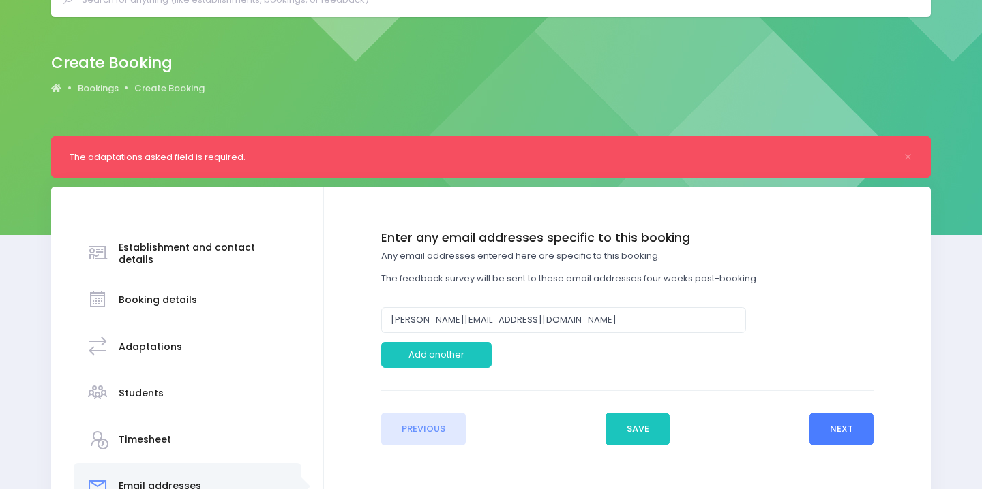
click at [847, 436] on button "Next" at bounding box center [841, 429] width 65 height 33
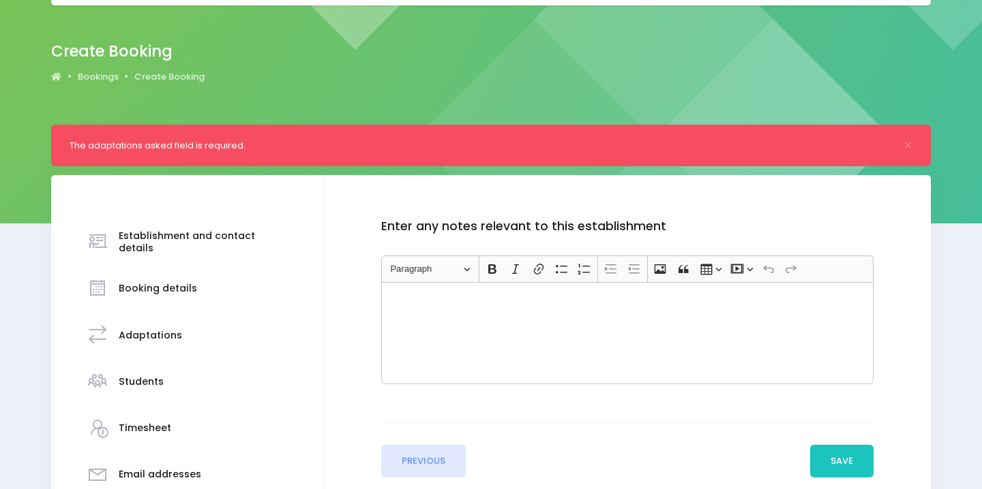
scroll to position [113, 0]
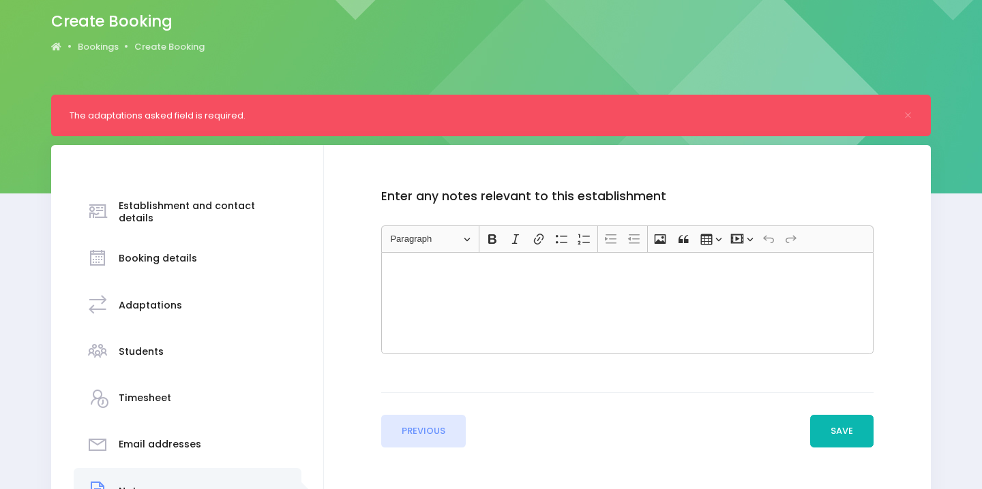
click at [849, 436] on button "Save" at bounding box center [842, 431] width 64 height 33
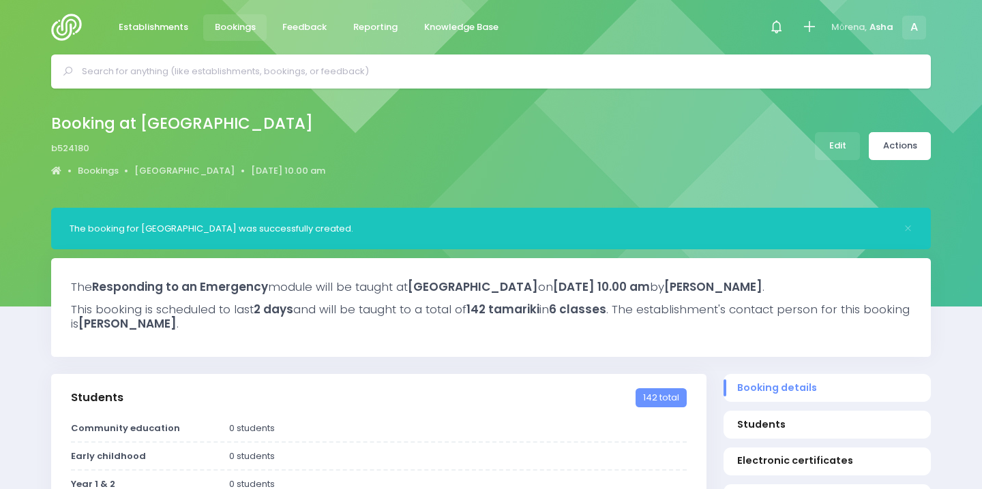
select select "5"
click at [913, 149] on link "Actions" at bounding box center [900, 146] width 62 height 28
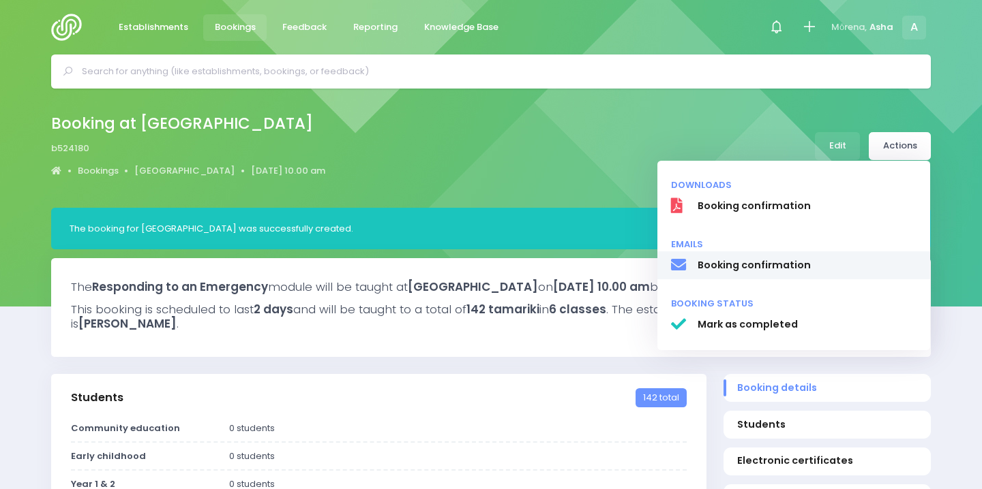
click at [798, 268] on span "Booking confirmation" at bounding box center [807, 265] width 220 height 14
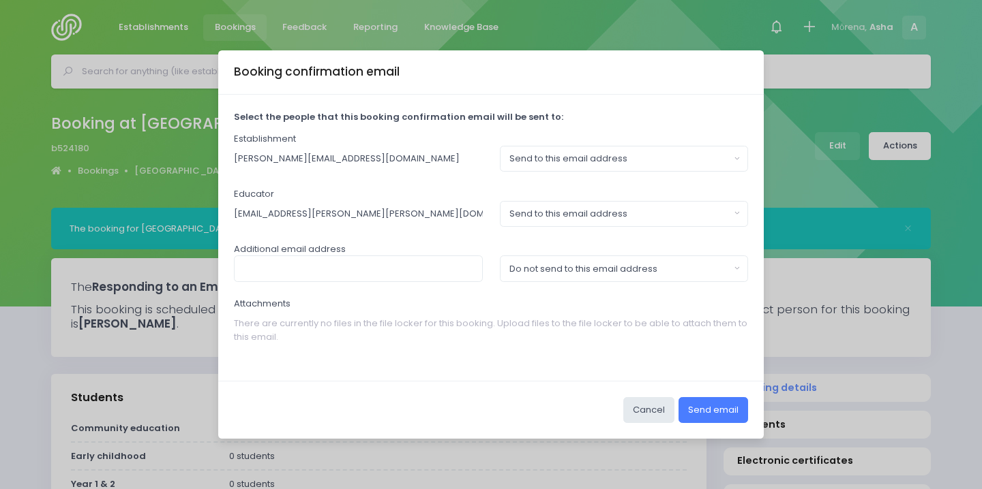
click at [736, 410] on button "Send email" at bounding box center [713, 410] width 70 height 26
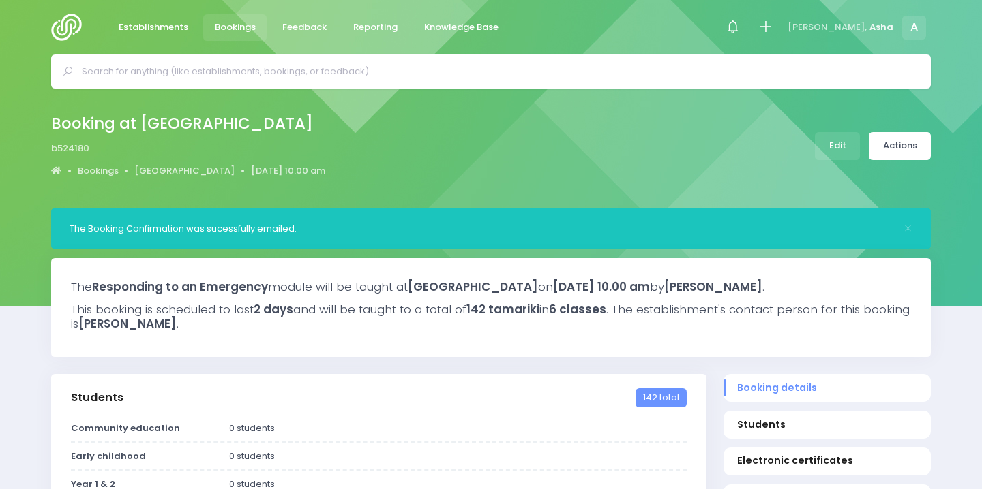
select select "5"
